Goal: Information Seeking & Learning: Learn about a topic

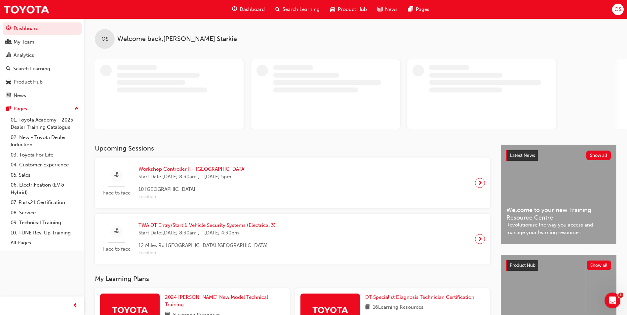
click at [294, 9] on span "Search Learning" at bounding box center [301, 10] width 37 height 8
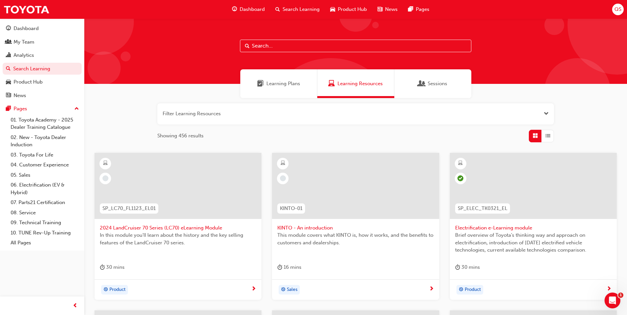
click at [278, 44] on input "text" at bounding box center [355, 46] width 231 height 13
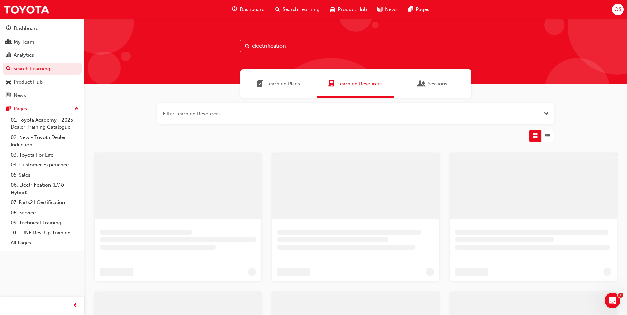
type input "electrification"
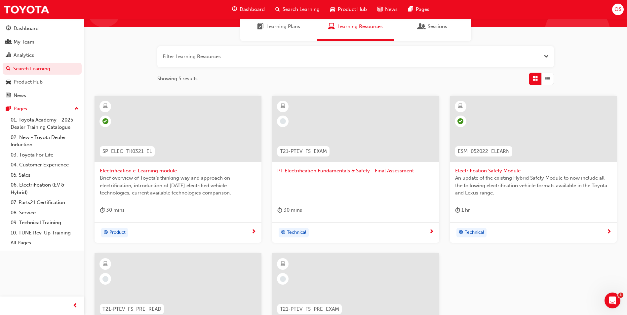
scroll to position [66, 0]
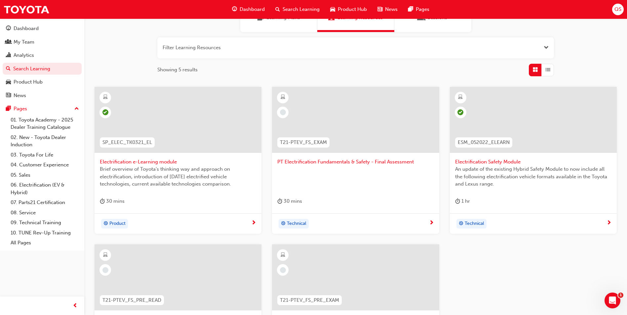
click at [376, 162] on span "PT Electrification Fundamentals & Safety - Final Assessment" at bounding box center [355, 162] width 156 height 8
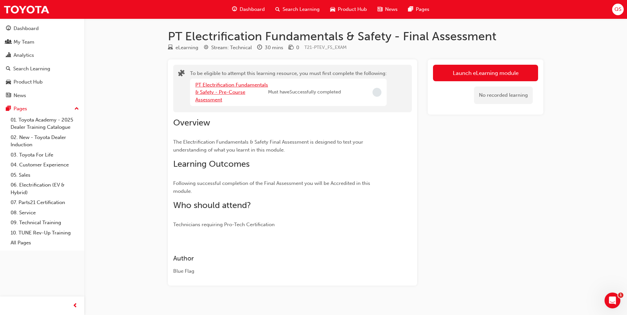
click at [210, 93] on link "PT Electrification Fundamentals & Safety - Pre-Course Assessment" at bounding box center [231, 92] width 73 height 21
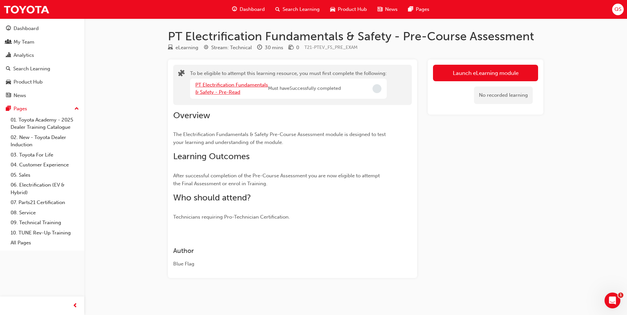
click at [235, 85] on link "PT Electrification Fundamentals & Safety - Pre-Read" at bounding box center [231, 89] width 73 height 14
